Goal: Task Accomplishment & Management: Use online tool/utility

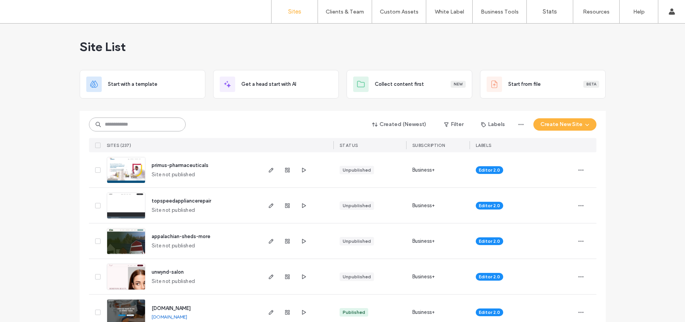
click at [145, 123] on input at bounding box center [137, 125] width 97 height 14
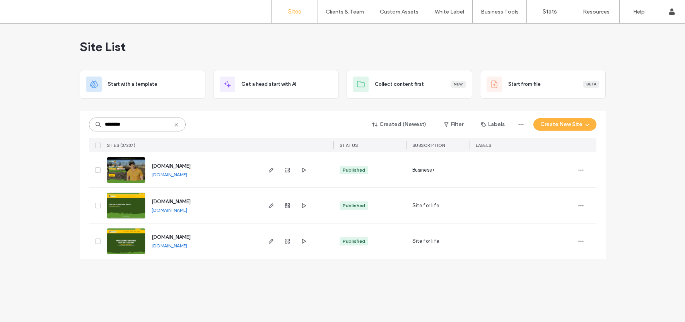
type input "********"
click at [124, 209] on img at bounding box center [126, 219] width 38 height 53
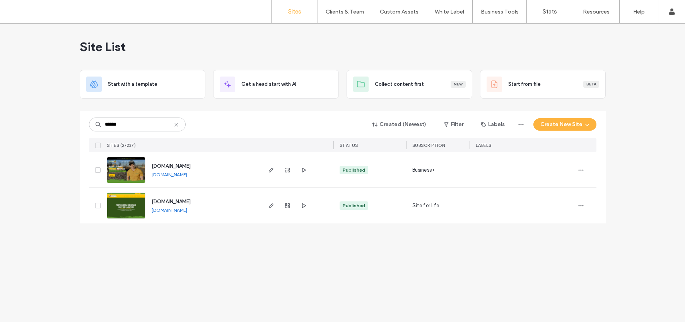
type input "******"
click at [137, 205] on img at bounding box center [126, 219] width 38 height 53
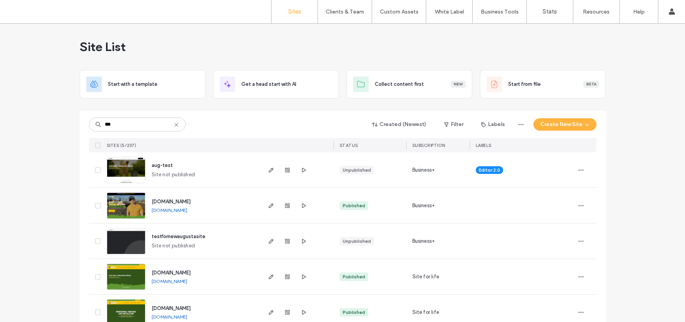
type input "***"
click at [134, 276] on img at bounding box center [126, 290] width 38 height 53
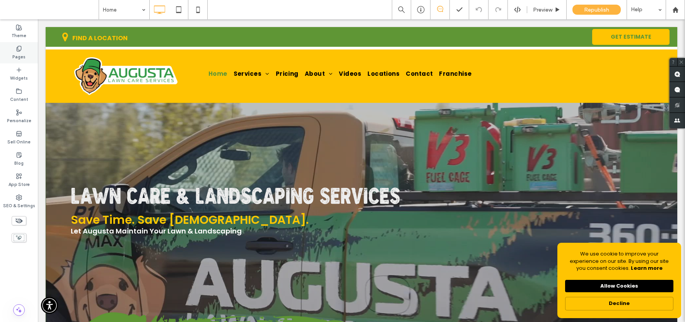
click at [17, 48] on icon at bounding box center [19, 49] width 6 height 6
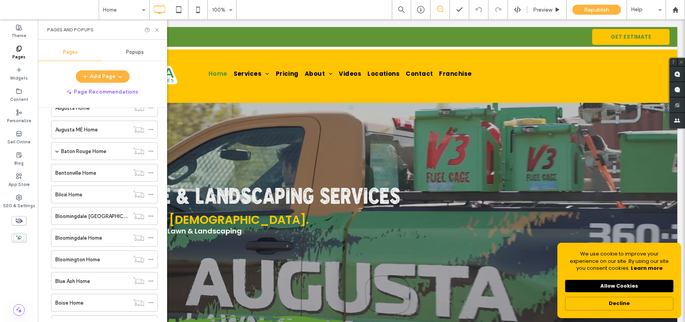
scroll to position [448, 0]
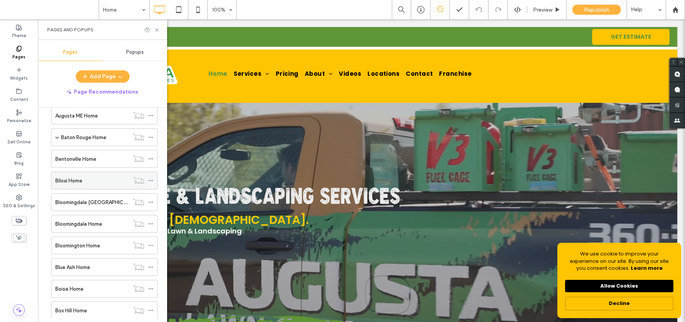
click at [67, 181] on label "Biloxi Home" at bounding box center [68, 181] width 27 height 14
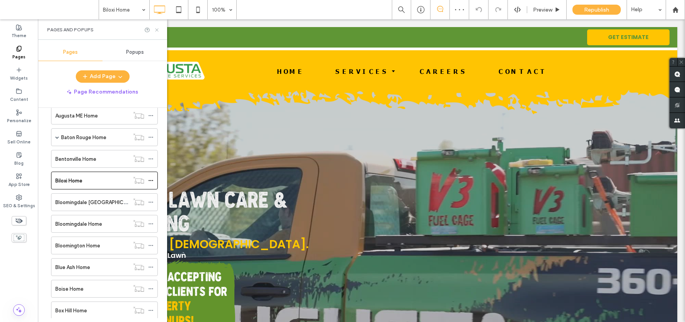
click at [157, 29] on use at bounding box center [156, 29] width 3 height 3
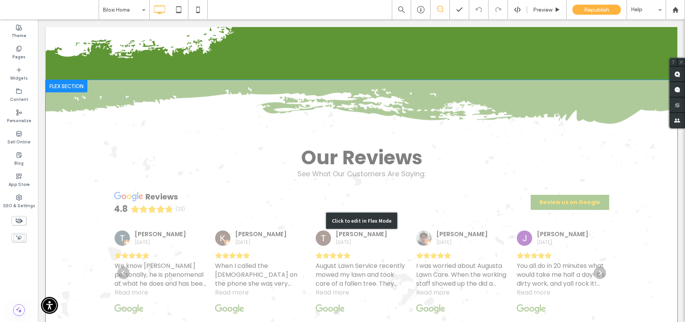
scroll to position [753, 0]
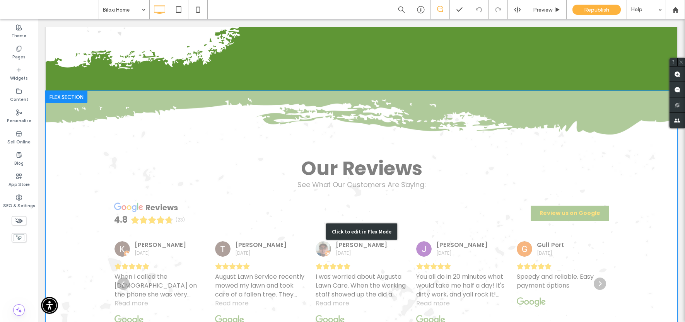
click at [116, 178] on div "Click to edit in Flex Mode" at bounding box center [362, 232] width 632 height 282
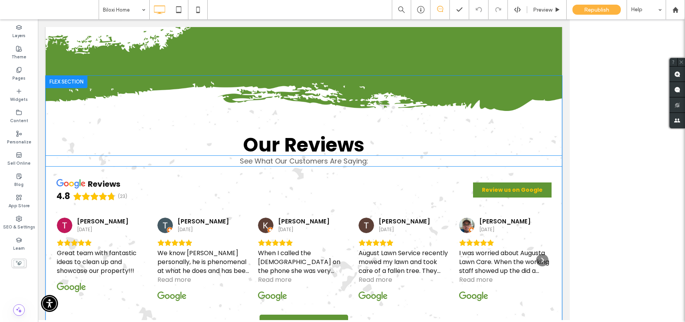
scroll to position [738, 0]
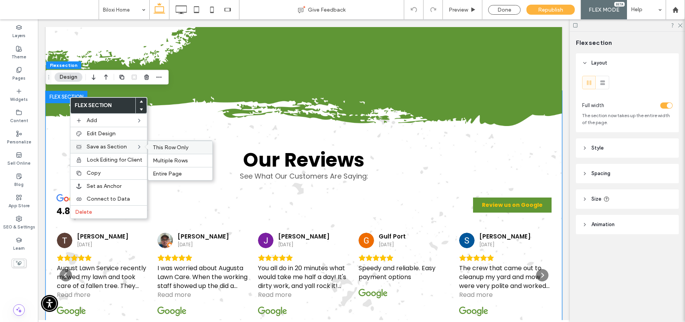
click at [167, 148] on span "This Row Only" at bounding box center [171, 147] width 36 height 7
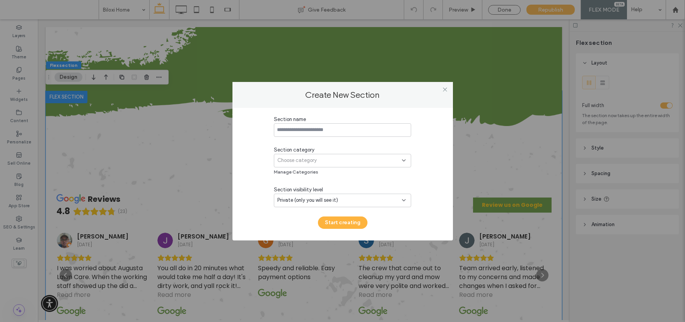
click at [310, 131] on input at bounding box center [342, 130] width 137 height 14
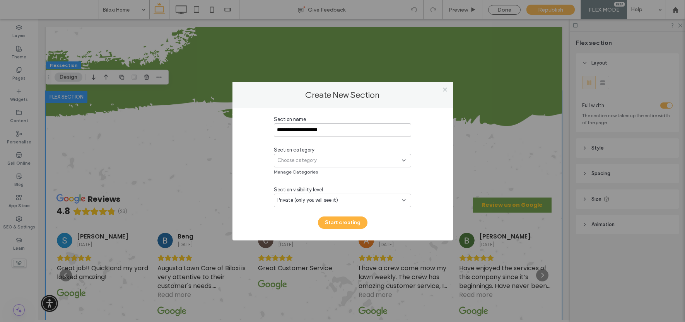
type input "**********"
click at [307, 158] on span "Choose category" at bounding box center [296, 161] width 39 height 8
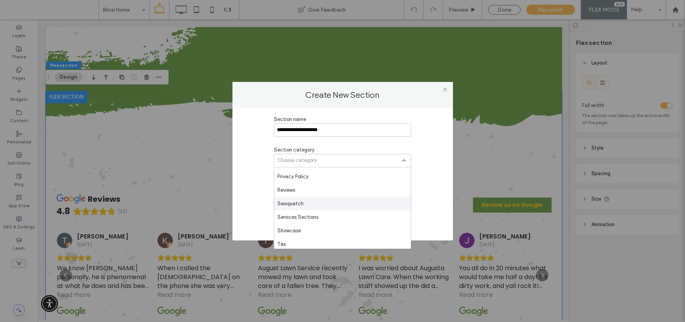
scroll to position [596, 0]
click at [294, 188] on span "Reviews" at bounding box center [286, 188] width 18 height 8
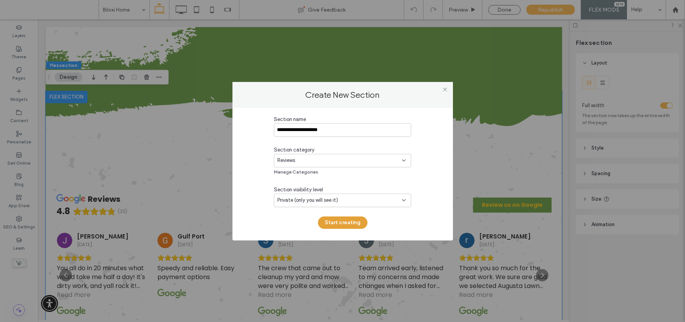
click at [339, 223] on button "Start creating" at bounding box center [343, 223] width 50 height 12
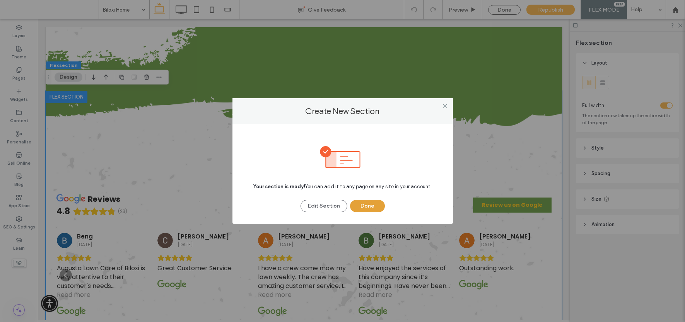
click at [359, 205] on button "Done" at bounding box center [367, 206] width 35 height 12
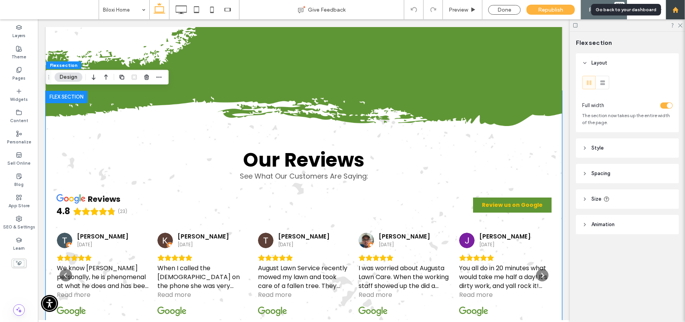
click at [675, 9] on use at bounding box center [676, 10] width 6 height 6
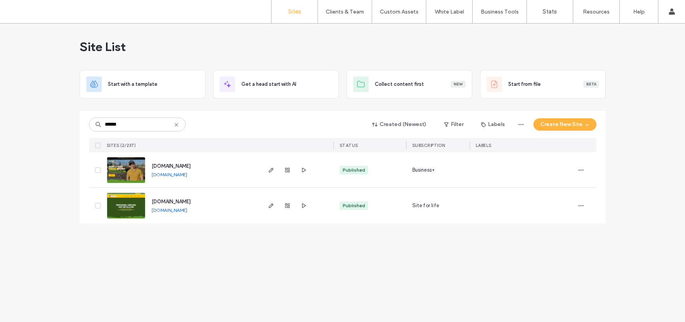
type input "******"
click at [139, 202] on img at bounding box center [126, 219] width 38 height 53
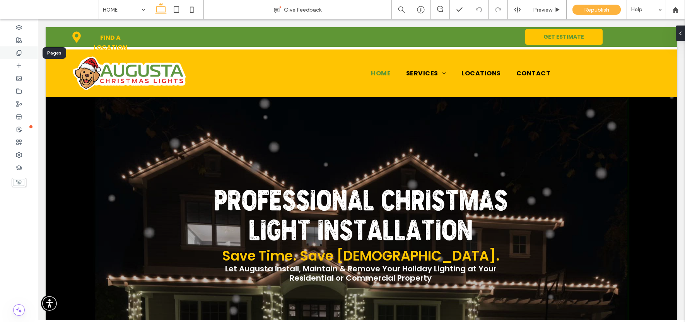
click at [22, 52] on icon at bounding box center [19, 53] width 6 height 6
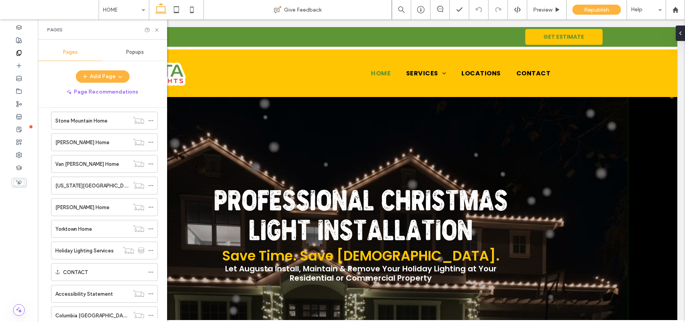
scroll to position [2158, 0]
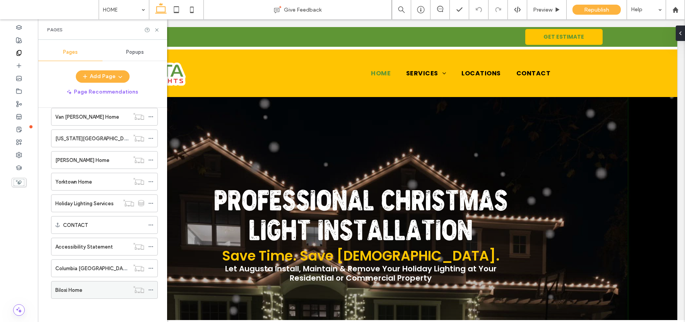
click at [81, 289] on label "Biloxi Home" at bounding box center [68, 291] width 27 height 14
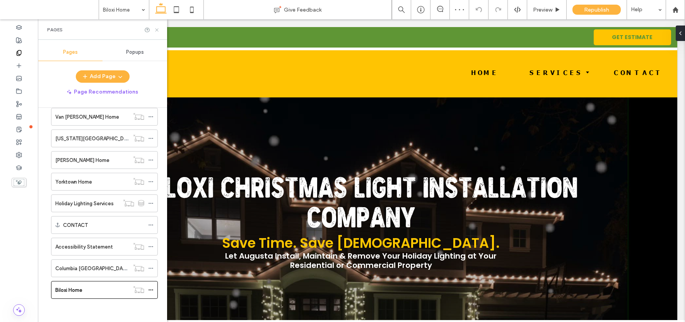
click at [157, 31] on icon at bounding box center [157, 30] width 6 height 6
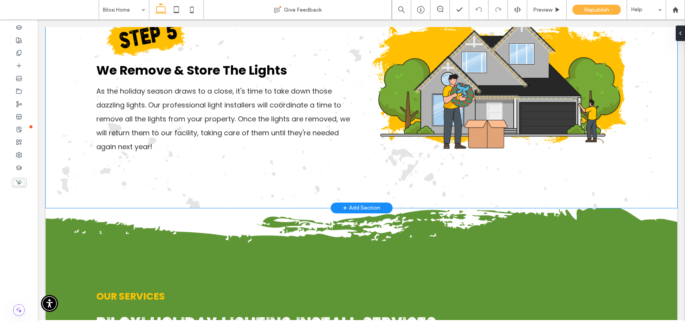
scroll to position [2140, 0]
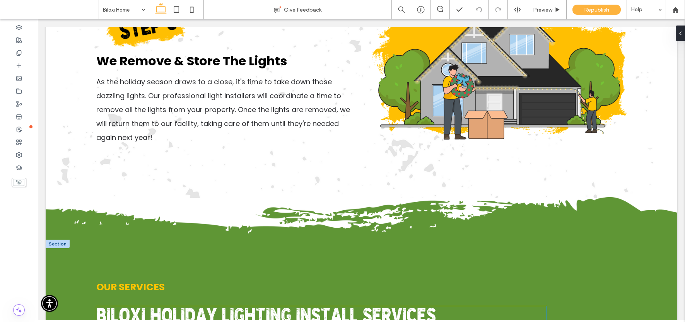
click at [144, 308] on span "Biloxi Holiday Lighting Install Services" at bounding box center [266, 318] width 340 height 20
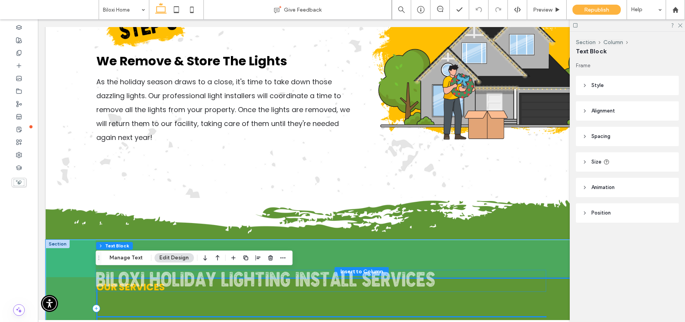
click at [145, 281] on span "Biloxi Holiday Lighting Install Services" at bounding box center [266, 282] width 340 height 20
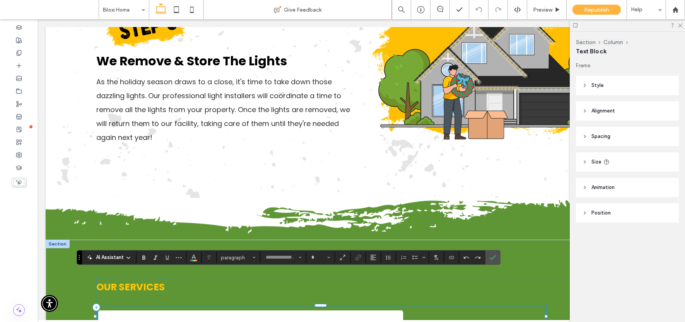
type input "**********"
type input "**"
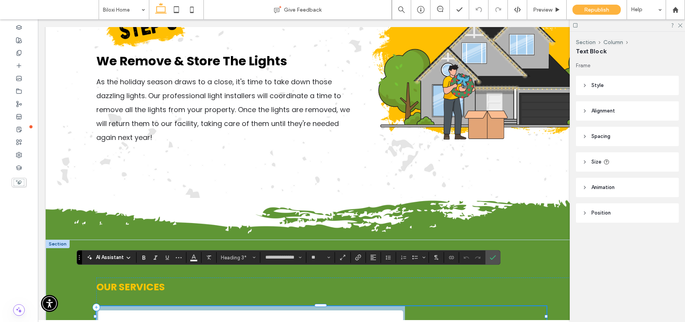
click at [147, 306] on span "**********" at bounding box center [250, 315] width 309 height 19
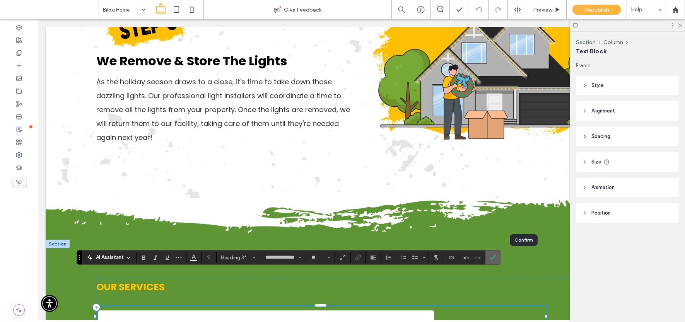
click at [496, 258] on use "Confirm" at bounding box center [493, 257] width 6 height 5
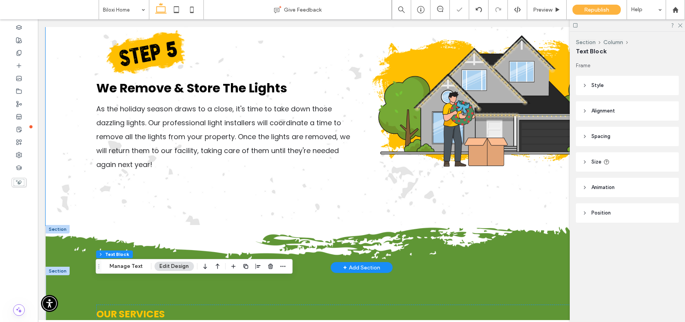
scroll to position [2089, 0]
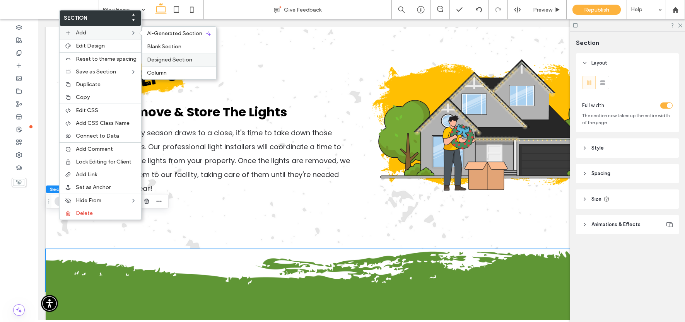
click at [183, 60] on span "Designed Section" at bounding box center [169, 59] width 45 height 7
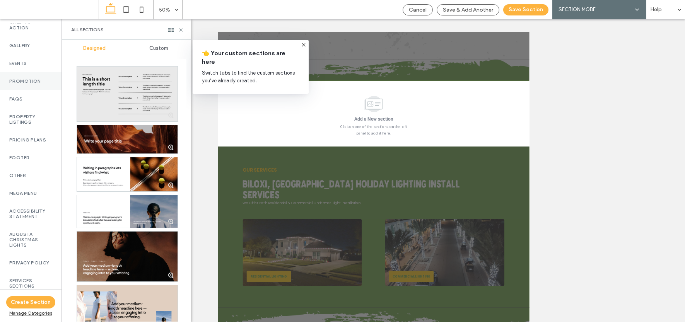
scroll to position [421, 0]
click at [157, 44] on div "Custom" at bounding box center [159, 48] width 65 height 17
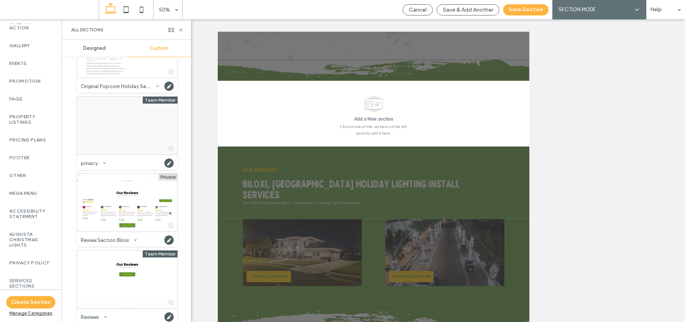
scroll to position [1754, 0]
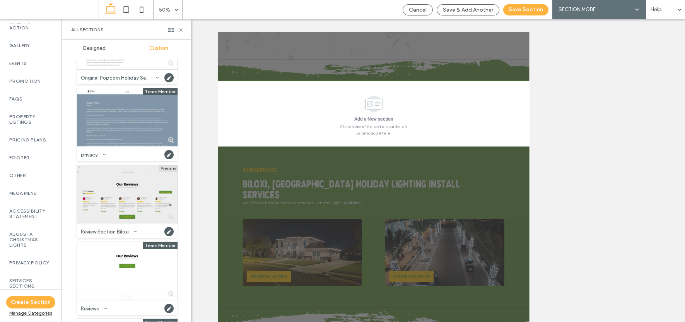
click at [140, 192] on div at bounding box center [127, 194] width 101 height 58
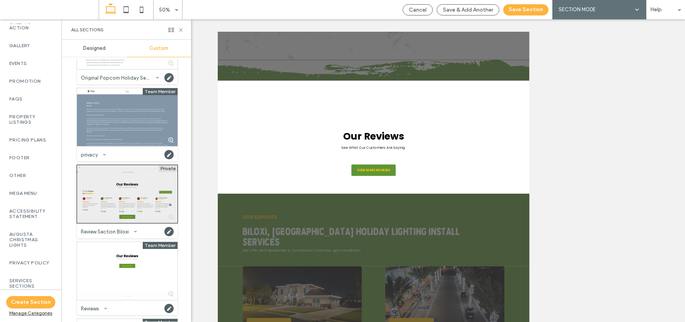
scroll to position [2253, 0]
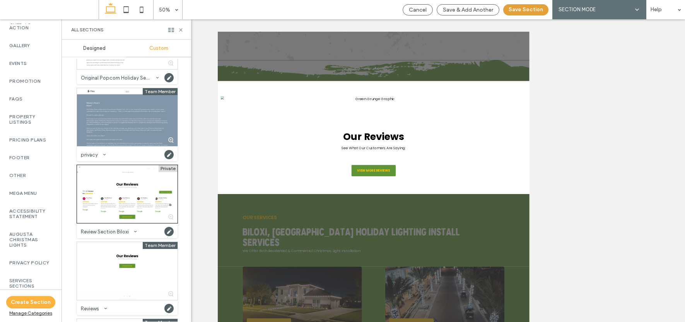
click at [527, 10] on button "Save Section" at bounding box center [525, 9] width 45 height 11
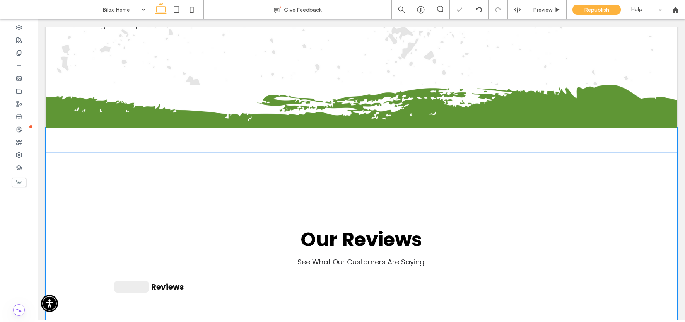
scroll to position [2276, 0]
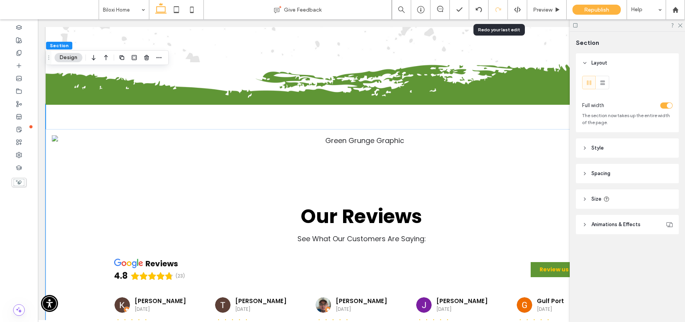
click at [498, 9] on icon at bounding box center [498, 10] width 6 height 6
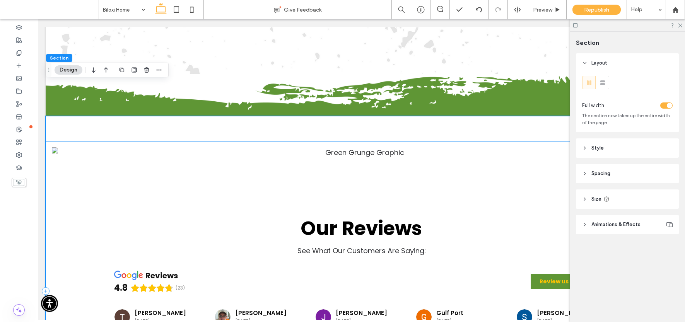
scroll to position [2253, 0]
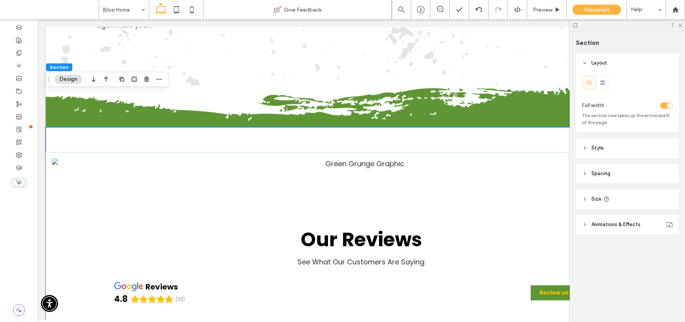
click at [58, 127] on div "Our Reviews See What Our Customers Are Saying: reviews 4.8 (23) Review us on Go…" at bounding box center [362, 302] width 632 height 351
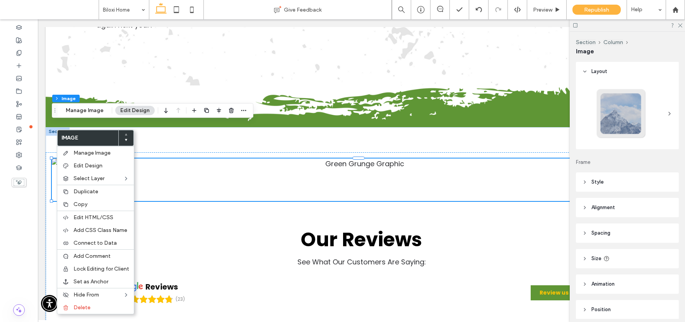
click at [49, 127] on div at bounding box center [58, 131] width 24 height 9
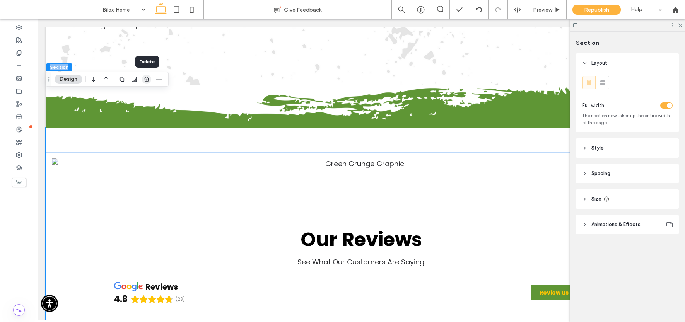
click at [146, 79] on use "button" at bounding box center [146, 79] width 5 height 5
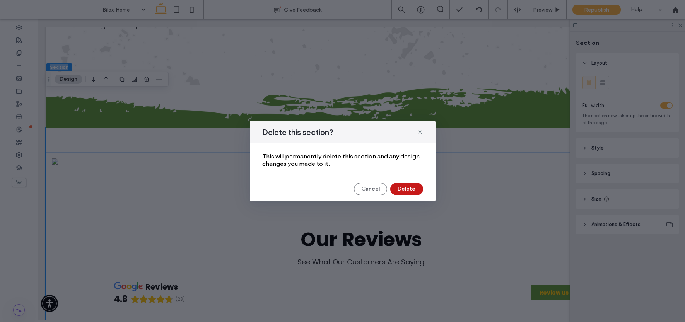
click at [408, 193] on button "Delete" at bounding box center [406, 189] width 33 height 12
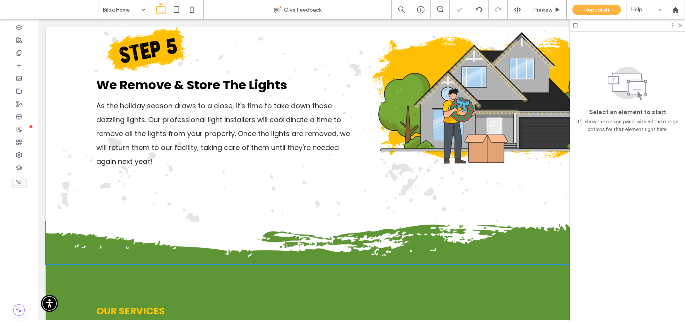
scroll to position [2114, 0]
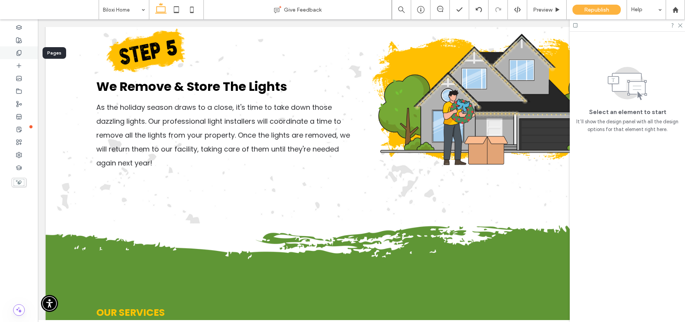
click at [19, 51] on icon at bounding box center [19, 53] width 6 height 6
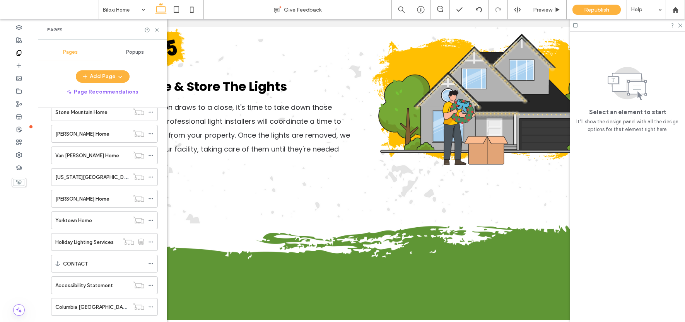
scroll to position [2158, 0]
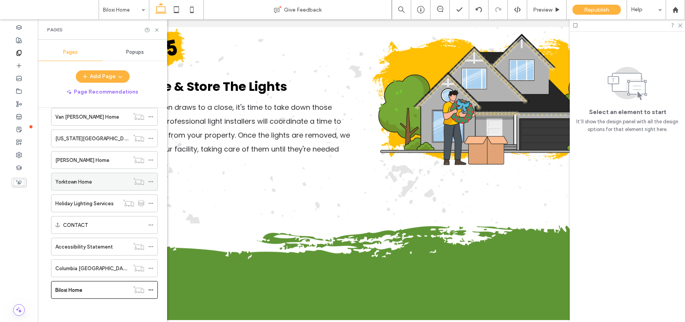
click at [80, 181] on label "Yorktown Home" at bounding box center [73, 182] width 37 height 14
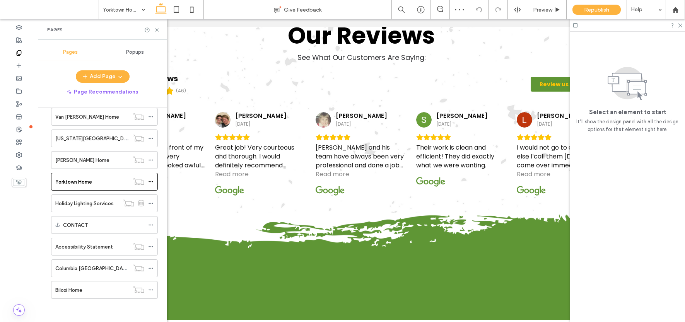
scroll to position [2307, 0]
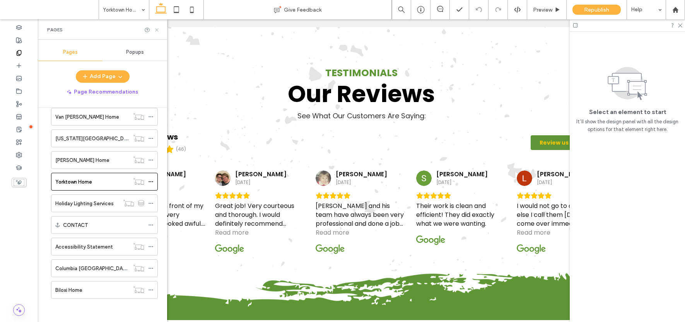
click at [157, 29] on icon at bounding box center [157, 30] width 6 height 6
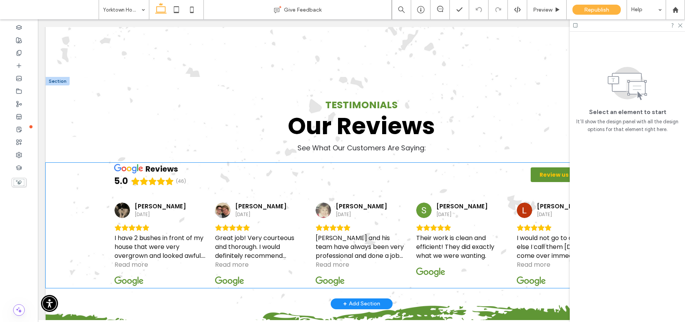
scroll to position [2251, 0]
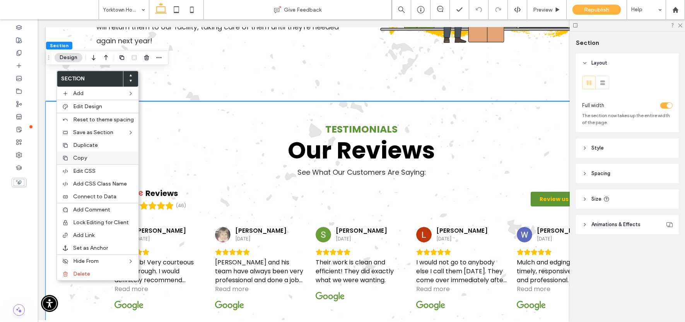
click at [77, 157] on span "Copy" at bounding box center [80, 158] width 14 height 7
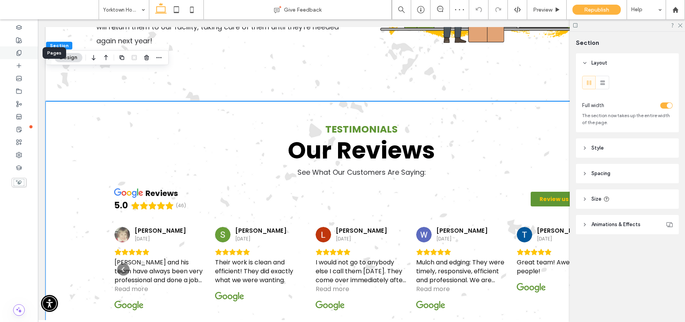
click at [19, 53] on icon at bounding box center [19, 53] width 6 height 6
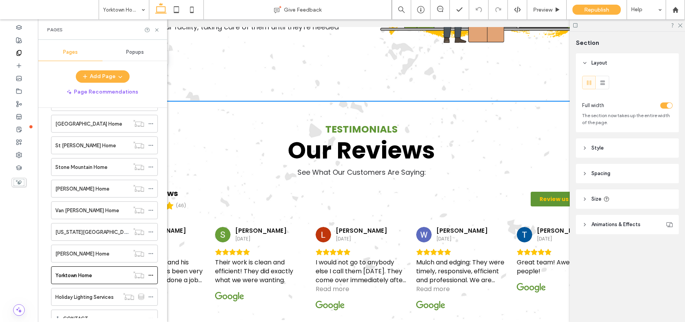
scroll to position [2158, 0]
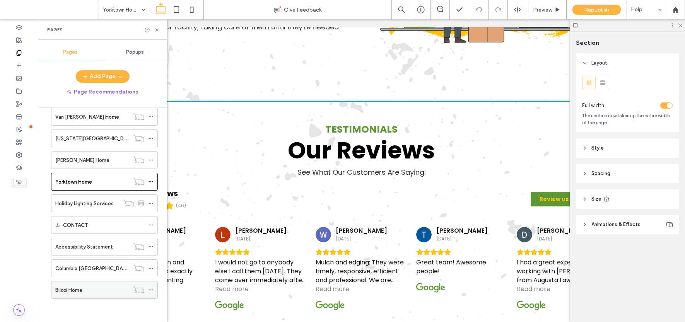
click at [75, 294] on label "Biloxi Home" at bounding box center [68, 291] width 27 height 14
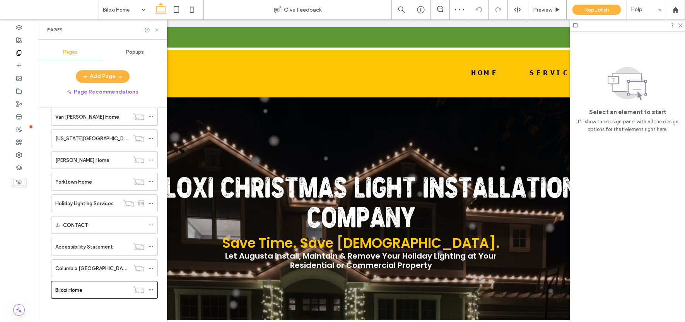
click at [157, 29] on icon at bounding box center [157, 30] width 6 height 6
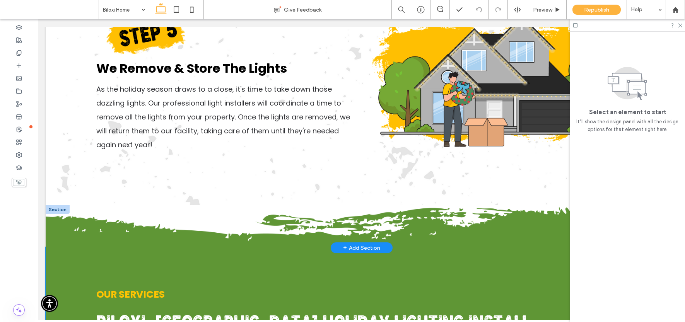
scroll to position [2147, 0]
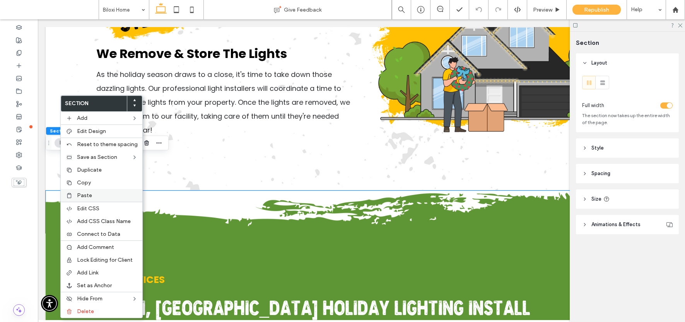
click at [83, 196] on span "Paste" at bounding box center [84, 195] width 15 height 7
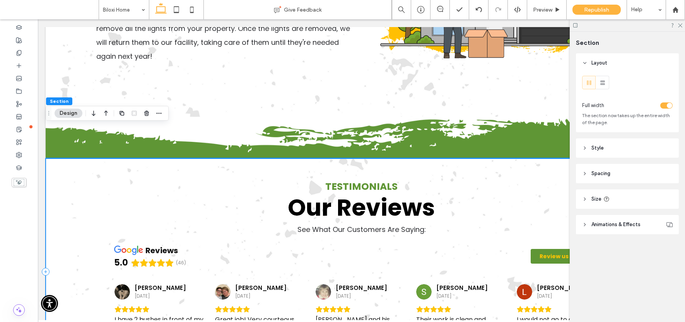
scroll to position [2218, 0]
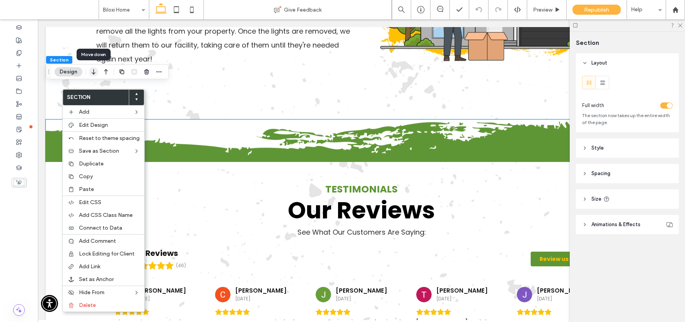
click at [94, 71] on icon "button" at bounding box center [93, 72] width 9 height 14
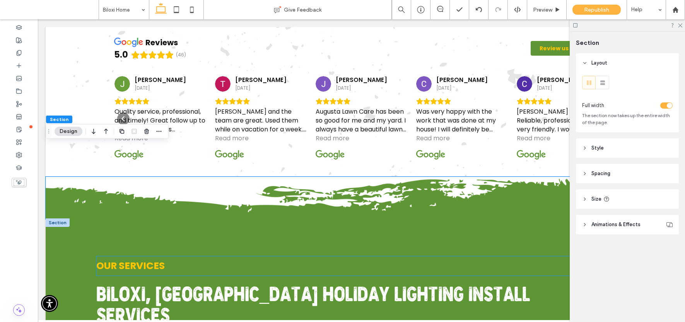
scroll to position [2385, 0]
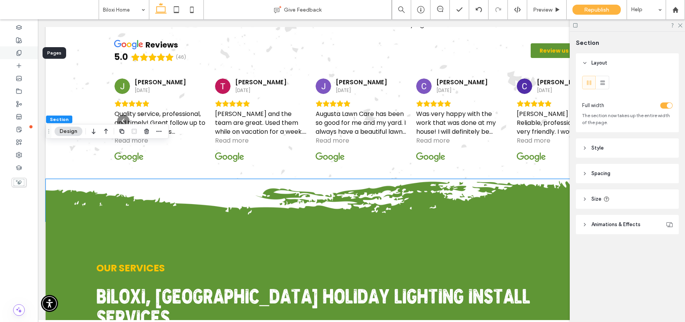
click at [19, 50] on use at bounding box center [19, 52] width 4 height 5
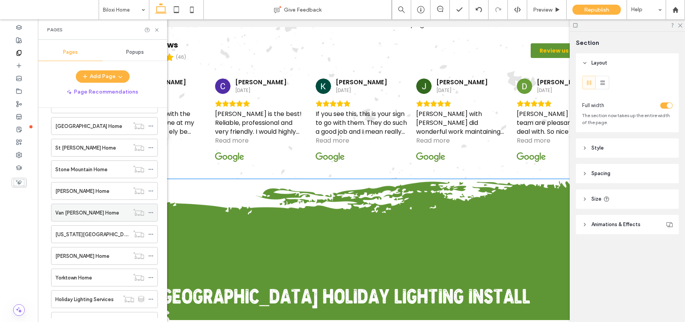
scroll to position [2073, 0]
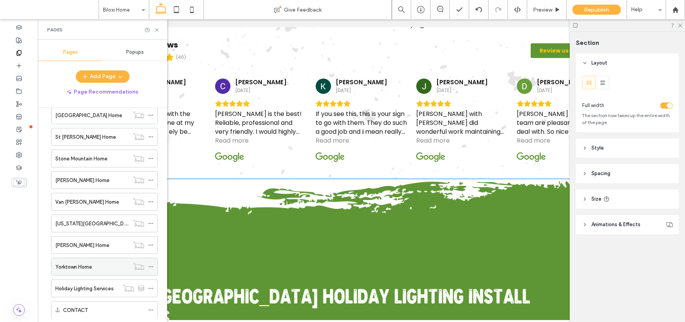
click at [71, 270] on label "Yorktown Home" at bounding box center [73, 267] width 37 height 14
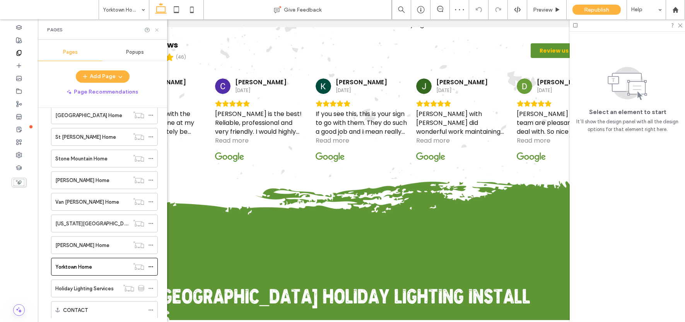
click at [157, 31] on icon at bounding box center [157, 30] width 6 height 6
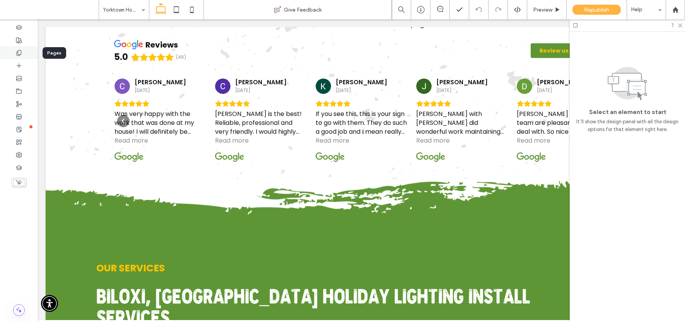
click at [20, 52] on icon at bounding box center [19, 53] width 6 height 6
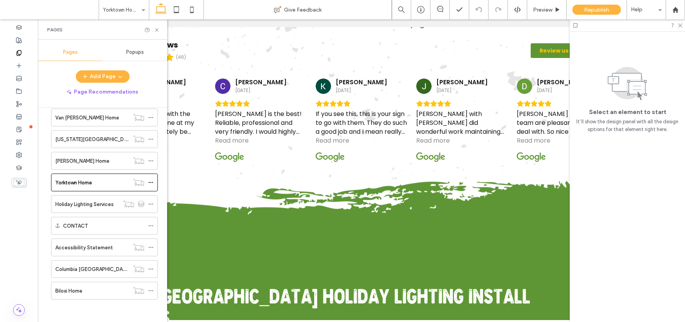
scroll to position [2158, 0]
click at [71, 289] on label "Biloxi Home" at bounding box center [68, 291] width 27 height 14
click at [157, 28] on icon at bounding box center [157, 30] width 6 height 6
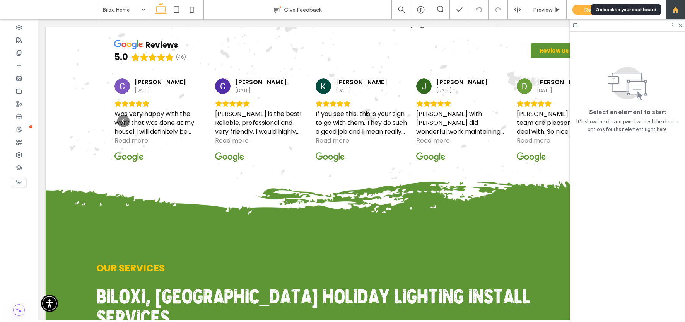
click at [674, 12] on use at bounding box center [676, 10] width 6 height 6
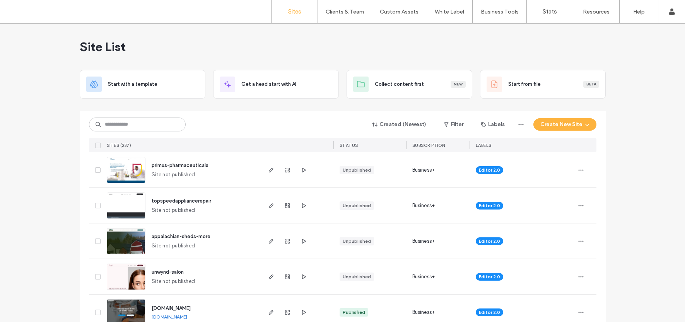
click at [127, 126] on input at bounding box center [137, 125] width 97 height 14
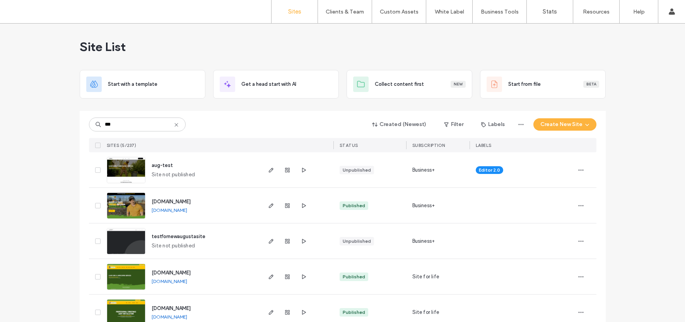
click at [126, 124] on input "***" at bounding box center [137, 125] width 97 height 14
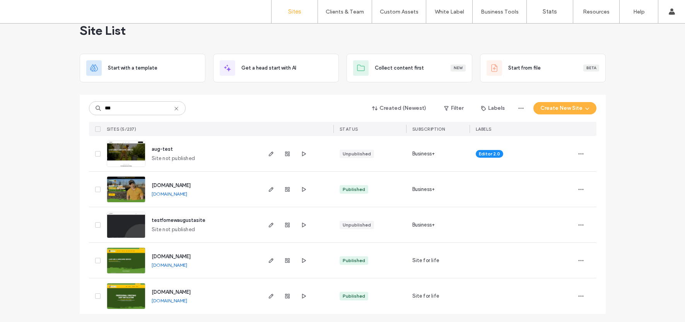
scroll to position [17, 0]
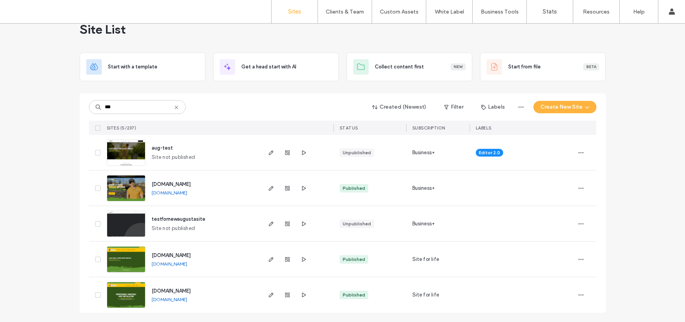
type input "***"
click at [125, 255] on img at bounding box center [126, 273] width 38 height 53
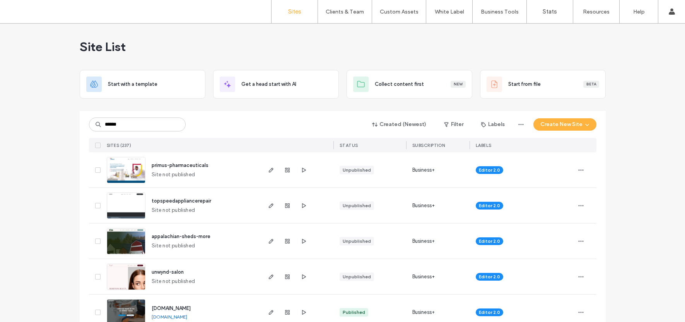
type input "******"
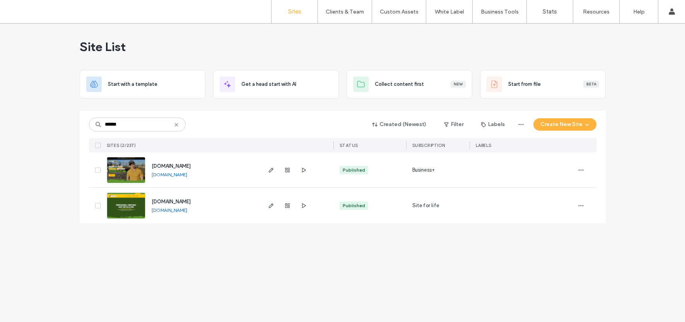
click at [127, 201] on img at bounding box center [126, 219] width 38 height 53
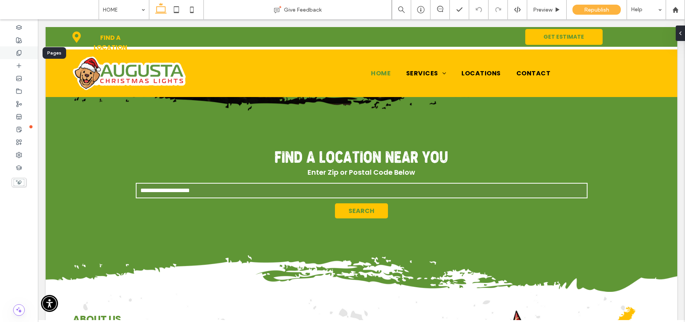
click at [20, 53] on icon at bounding box center [19, 53] width 6 height 6
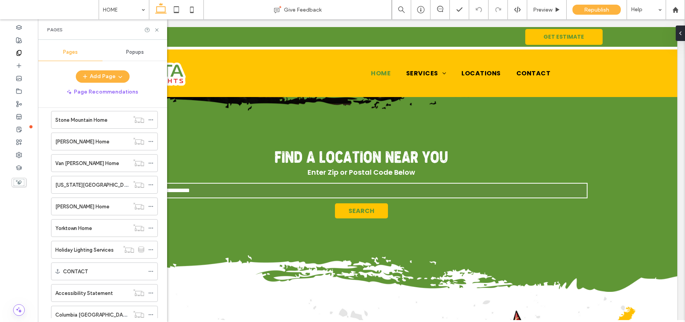
scroll to position [2158, 0]
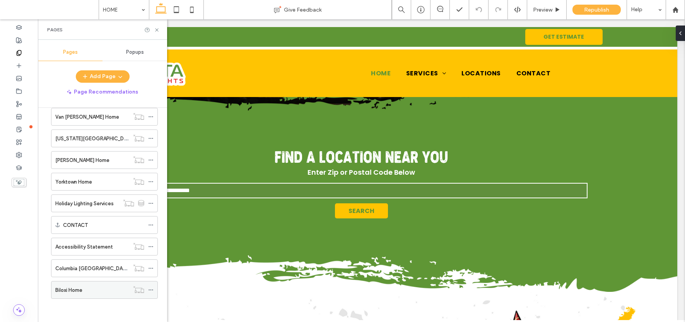
click at [79, 291] on label "Biloxi Home" at bounding box center [68, 291] width 27 height 14
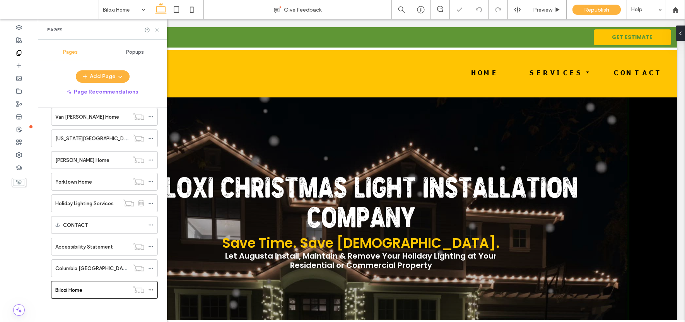
click at [156, 29] on use at bounding box center [156, 29] width 3 height 3
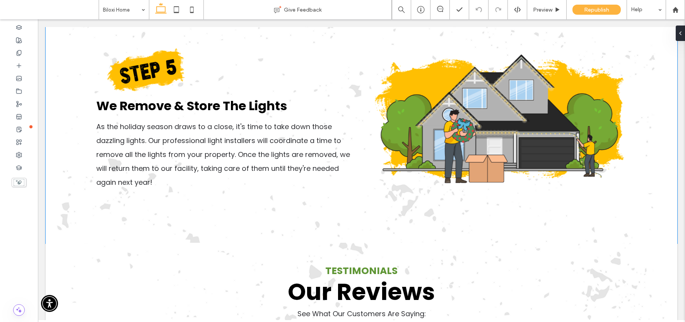
scroll to position [2254, 0]
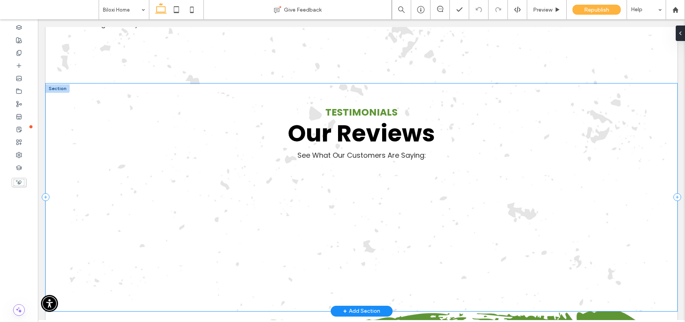
click at [242, 196] on div "Our Reviews Testimonials See What Our Customers Are Saying:" at bounding box center [362, 198] width 632 height 228
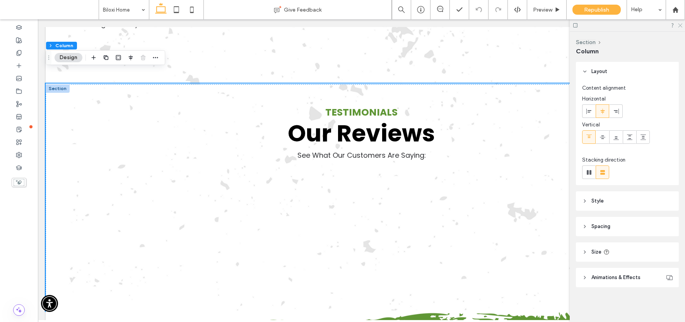
click at [680, 26] on icon at bounding box center [680, 24] width 5 height 5
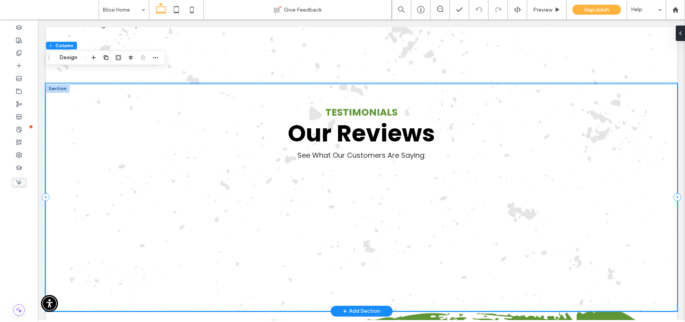
click at [436, 225] on div "Our Reviews Testimonials See What Our Customers Are Saying:" at bounding box center [362, 198] width 632 height 228
click at [303, 204] on div "Our Reviews Testimonials See What Our Customers Are Saying:" at bounding box center [362, 198] width 632 height 228
click at [302, 193] on div "Our Reviews Testimonials See What Our Customers Are Saying:" at bounding box center [362, 198] width 632 height 228
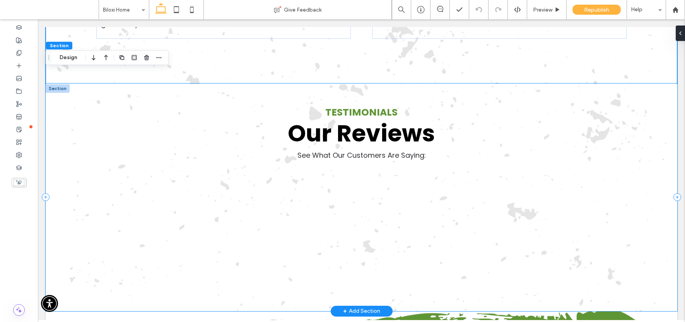
click at [302, 188] on div "Our Reviews Testimonials See What Our Customers Are Saying:" at bounding box center [362, 198] width 632 height 228
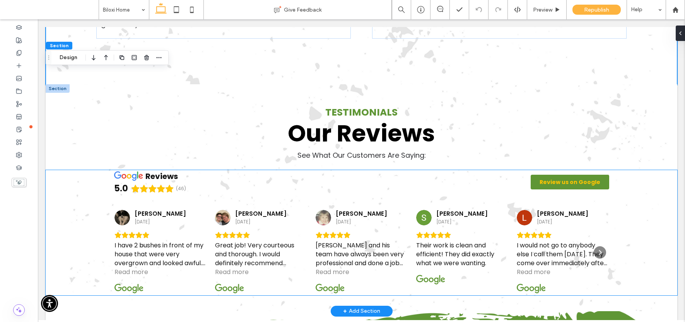
click at [292, 170] on div "reviews 5.0 (46) Review us on Google" at bounding box center [361, 183] width 495 height 26
click at [292, 170] on div "reviews 5.0 (46) Review us on Google Cynthia Gregory 5 days ago I have 2 bushes…" at bounding box center [362, 232] width 632 height 125
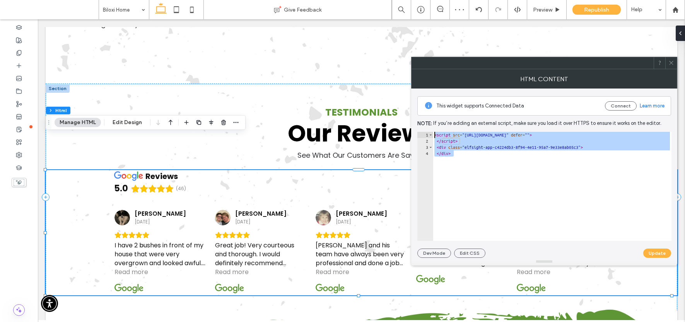
drag, startPoint x: 475, startPoint y: 172, endPoint x: 437, endPoint y: 123, distance: 61.5
click at [437, 123] on div "This widget supports Connected Data Connect Learn more Note: If you’re adding a…" at bounding box center [545, 173] width 254 height 169
type textarea "**********"
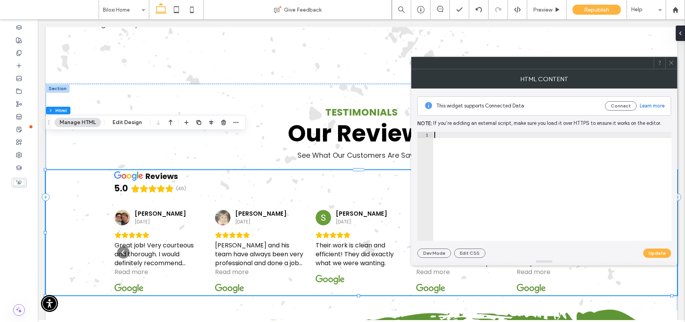
paste textarea "******"
type textarea "******"
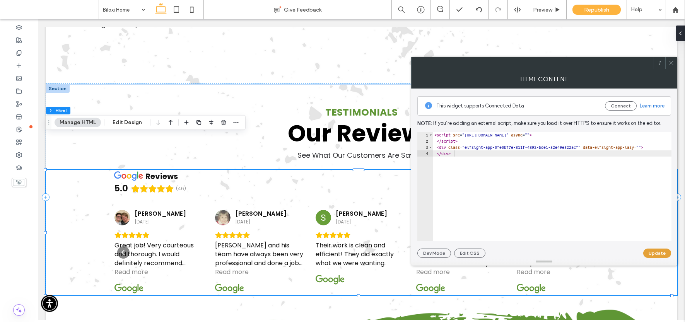
click at [650, 252] on button "Update" at bounding box center [658, 253] width 28 height 9
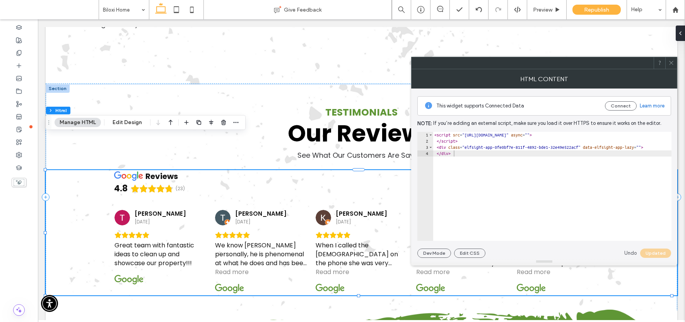
click at [671, 63] on use at bounding box center [671, 63] width 4 height 4
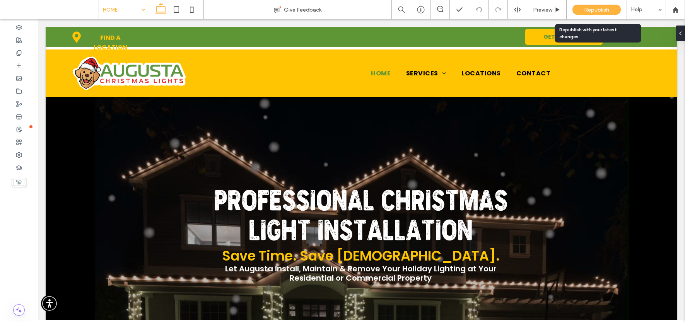
click at [590, 9] on span "Republish" at bounding box center [596, 10] width 25 height 7
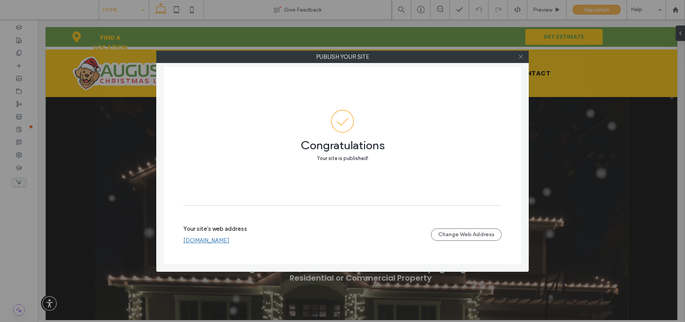
click at [522, 57] on icon at bounding box center [521, 57] width 6 height 6
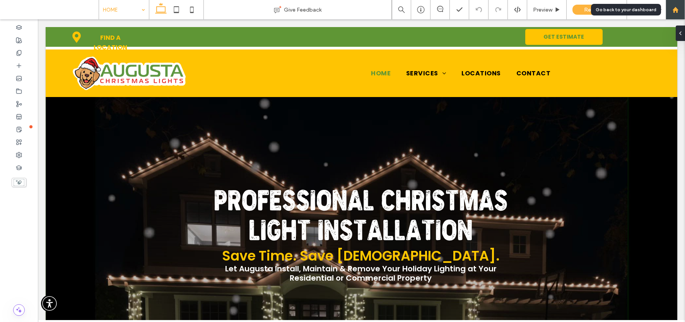
click at [674, 9] on use at bounding box center [676, 10] width 6 height 6
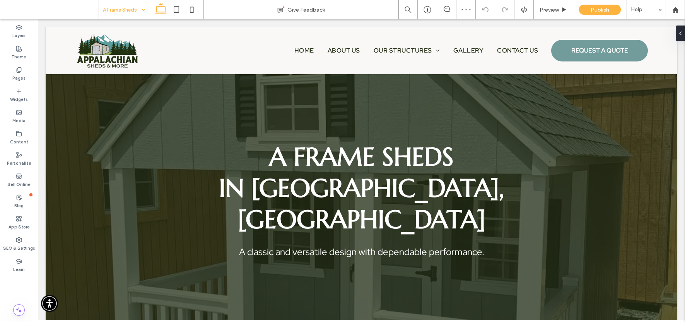
click at [139, 10] on div "A Frame Sheds" at bounding box center [124, 9] width 50 height 19
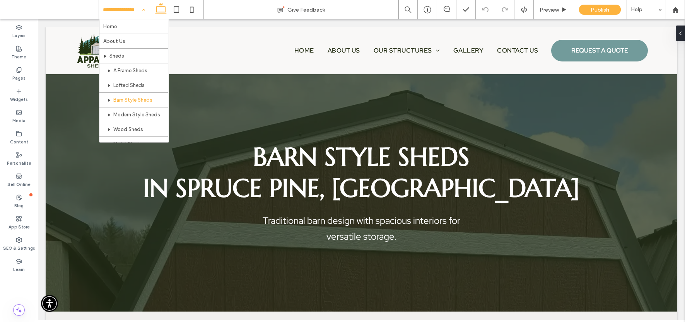
click at [62, 9] on span at bounding box center [52, 9] width 93 height 15
